Goal: Information Seeking & Learning: Learn about a topic

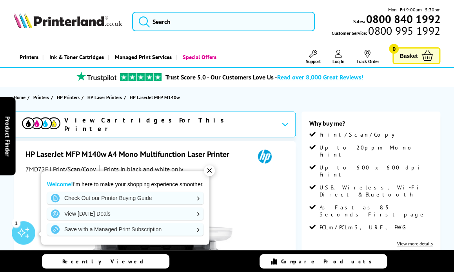
click at [215, 172] on div "✕" at bounding box center [209, 170] width 11 height 11
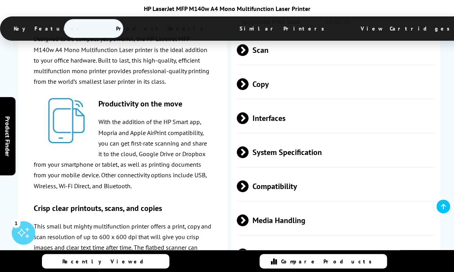
scroll to position [1189, 0]
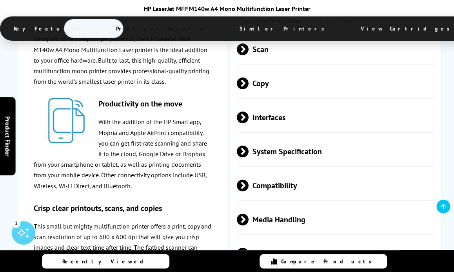
click at [329, 149] on span "System Specification" at bounding box center [336, 151] width 198 height 29
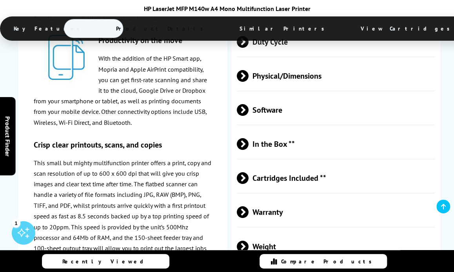
scroll to position [1479, 0]
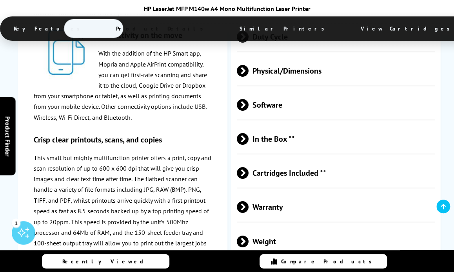
click at [314, 71] on span "Physical/Dimensions" at bounding box center [336, 70] width 198 height 29
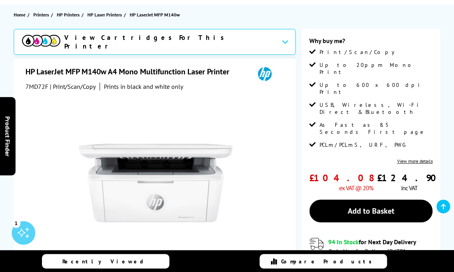
scroll to position [82, 0]
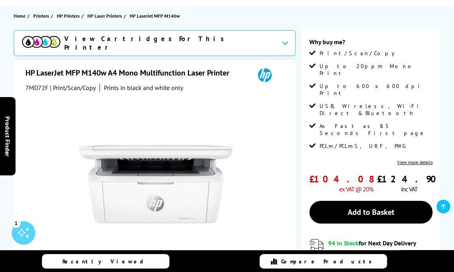
click at [49, 163] on div at bounding box center [155, 180] width 260 height 177
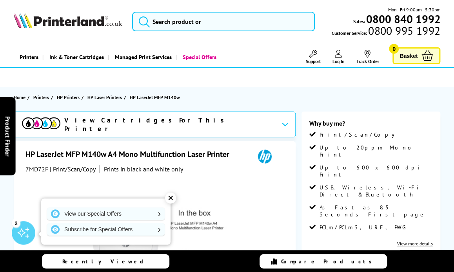
click at [221, 127] on div "View Cartridges For This Printer" at bounding box center [155, 125] width 282 height 26
